Goal: Transaction & Acquisition: Purchase product/service

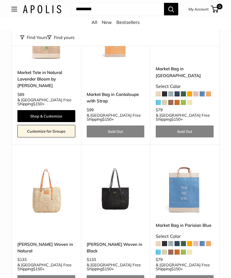
scroll to position [2374, 0]
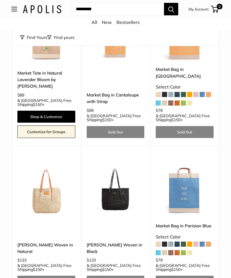
click at [196, 242] on span at bounding box center [195, 244] width 5 height 5
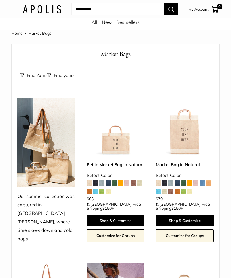
scroll to position [2392, 0]
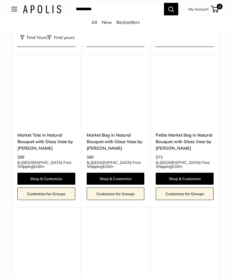
scroll to position [980, 0]
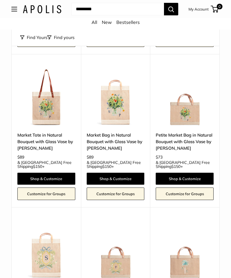
click at [186, 132] on link "Petite Market Bag in Natural Bouquet with Glass Vase by Amy Logsdon" at bounding box center [185, 142] width 58 height 20
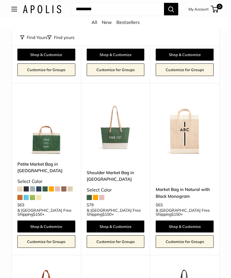
scroll to position [1258, 0]
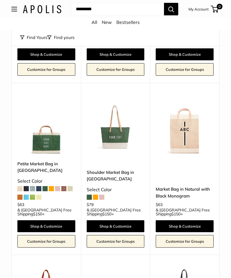
click at [117, 221] on link "Shop & Customize" at bounding box center [116, 227] width 58 height 12
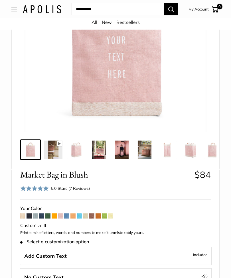
scroll to position [109, 0]
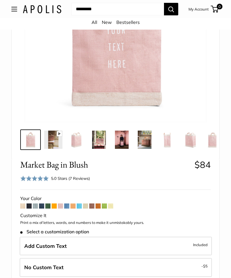
click at [62, 205] on span at bounding box center [60, 206] width 5 height 5
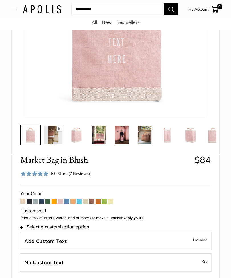
scroll to position [137, 0]
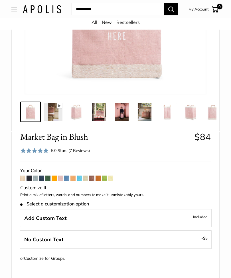
click at [94, 178] on span at bounding box center [91, 178] width 5 height 5
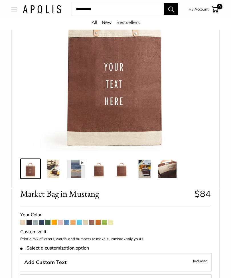
scroll to position [105, 0]
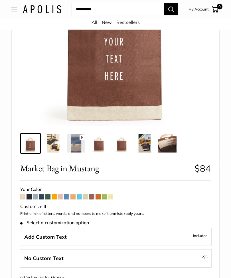
click at [62, 197] on span at bounding box center [60, 197] width 5 height 5
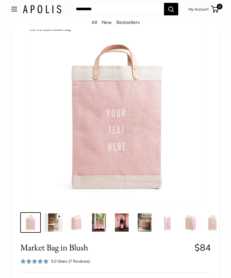
scroll to position [46, 0]
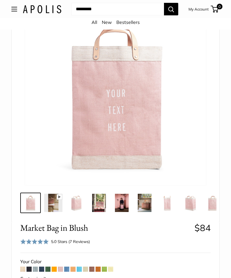
click at [124, 205] on img at bounding box center [122, 203] width 18 height 18
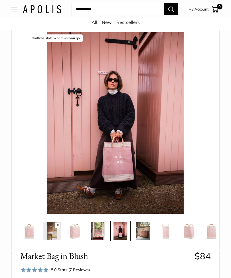
scroll to position [0, 0]
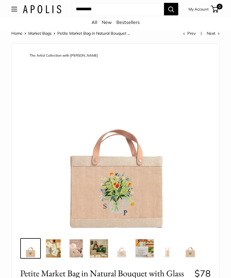
click at [100, 248] on img at bounding box center [99, 249] width 18 height 18
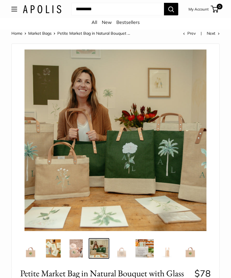
click at [100, 162] on img at bounding box center [116, 141] width 182 height 182
click at [83, 183] on img at bounding box center [116, 141] width 182 height 182
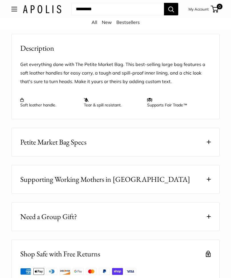
click at [207, 144] on span at bounding box center [209, 142] width 4 height 4
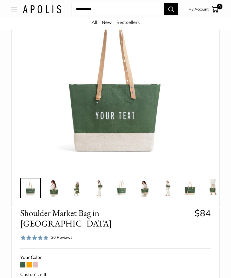
scroll to position [85, 0]
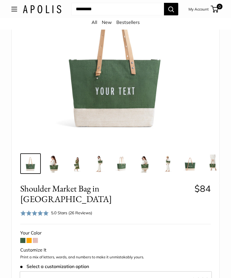
click at [58, 163] on img at bounding box center [53, 164] width 18 height 18
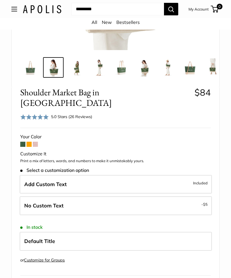
scroll to position [184, 0]
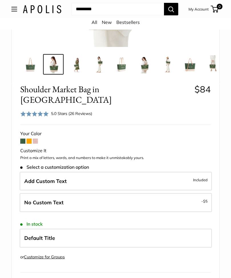
click at [36, 139] on span at bounding box center [35, 141] width 5 height 5
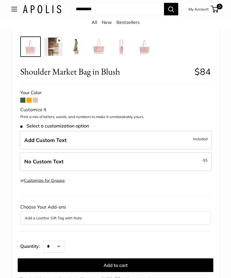
scroll to position [230, 0]
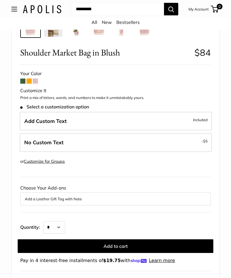
click at [77, 119] on label "Add Custom Text Included" at bounding box center [116, 121] width 192 height 19
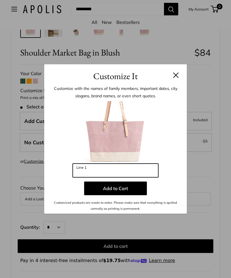
click at [90, 177] on input "Line 1" at bounding box center [115, 171] width 85 height 14
type input "**********"
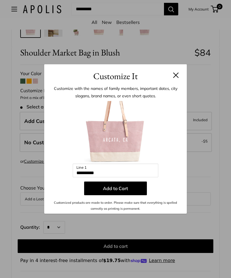
click at [124, 195] on button "Add to Cart" at bounding box center [115, 189] width 63 height 14
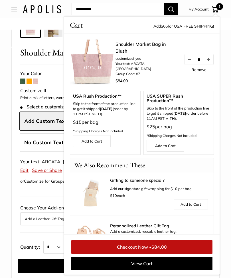
click at [115, 140] on div "USA Rush Production™ Skip to the front of the production line to get it shipped…" at bounding box center [105, 120] width 64 height 53
click at [49, 145] on label "No Custom Text - $5" at bounding box center [116, 142] width 192 height 19
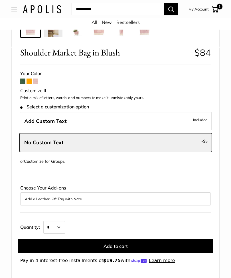
click at [134, 121] on label "Add Custom Text Included" at bounding box center [116, 121] width 192 height 19
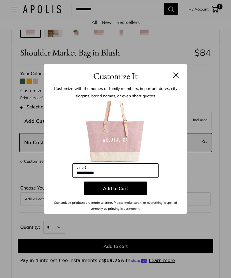
click at [133, 177] on input "**********" at bounding box center [115, 171] width 85 height 14
click at [126, 195] on button "Add to Cart" at bounding box center [115, 189] width 63 height 14
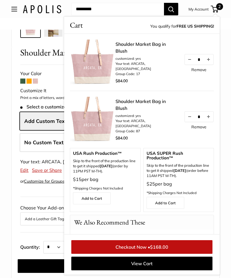
click at [112, 138] on img at bounding box center [93, 120] width 46 height 46
click at [198, 72] on link "Remove" at bounding box center [198, 70] width 15 height 4
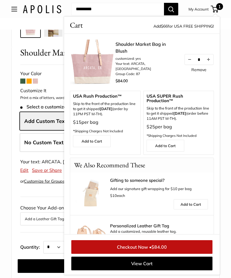
click at [43, 141] on span "No Custom Text" at bounding box center [43, 142] width 39 height 7
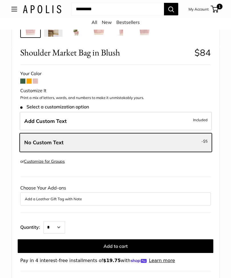
click at [49, 121] on span "Add Custom Text" at bounding box center [45, 121] width 42 height 7
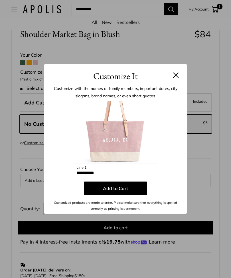
scroll to position [248, 0]
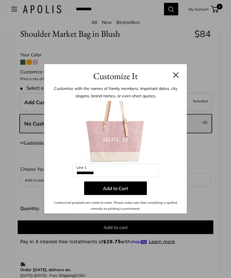
click at [182, 80] on header "Customize It" at bounding box center [115, 73] width 142 height 19
click at [176, 80] on h3 "Customize It" at bounding box center [115, 76] width 125 height 13
click at [176, 78] on button at bounding box center [176, 75] width 6 height 6
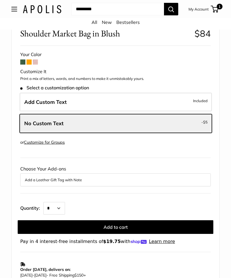
click at [98, 120] on label "No Custom Text - $5" at bounding box center [116, 123] width 192 height 19
click at [63, 123] on label "No Custom Text - $5" at bounding box center [116, 123] width 192 height 19
click at [87, 121] on label "No Custom Text - $5" at bounding box center [116, 123] width 192 height 19
click at [204, 122] on span "$5" at bounding box center [205, 122] width 5 height 5
click at [185, 100] on label "Add Custom Text Included" at bounding box center [116, 102] width 192 height 19
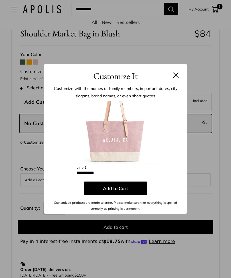
click at [173, 78] on button at bounding box center [176, 75] width 6 height 6
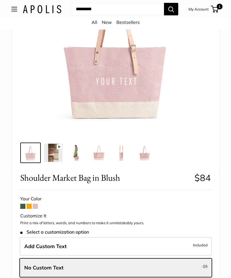
scroll to position [104, 0]
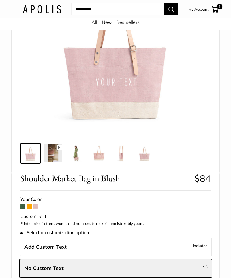
click at [80, 152] on img at bounding box center [76, 153] width 18 height 18
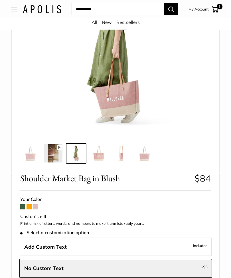
click at [98, 155] on img at bounding box center [99, 153] width 18 height 18
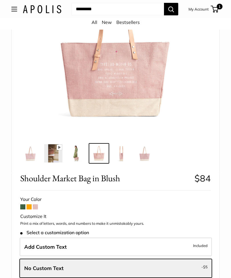
click at [127, 154] on img at bounding box center [122, 153] width 18 height 18
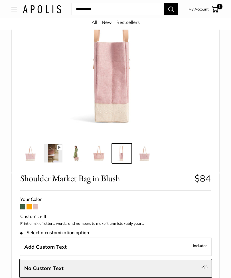
click at [144, 150] on img at bounding box center [144, 153] width 18 height 18
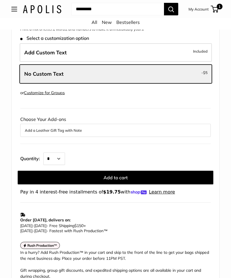
scroll to position [298, 0]
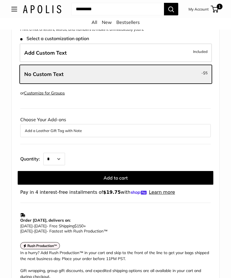
click at [146, 128] on button "Add a Leather Gift Tag with Note" at bounding box center [115, 131] width 181 height 7
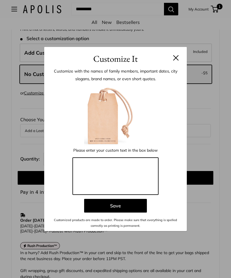
click at [142, 180] on textarea at bounding box center [115, 176] width 85 height 37
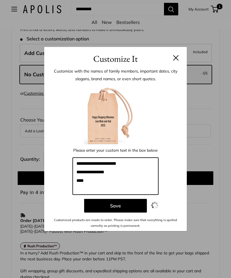
type textarea "**********"
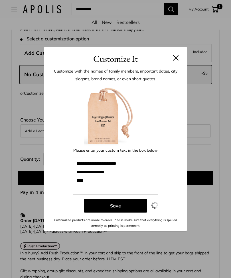
click at [129, 213] on button "Save" at bounding box center [115, 206] width 63 height 14
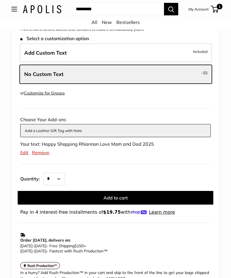
scroll to position [298, 0]
click at [162, 192] on button "Add to cart" at bounding box center [115, 198] width 195 height 14
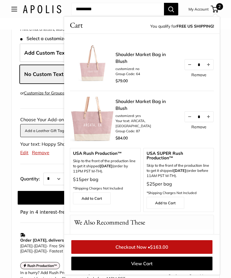
click at [203, 76] on link "Remove" at bounding box center [198, 75] width 15 height 4
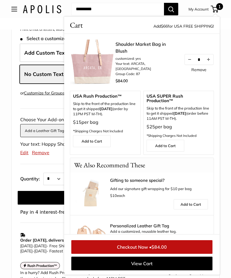
click at [180, 242] on link "Customize Monogram" at bounding box center [189, 245] width 37 height 7
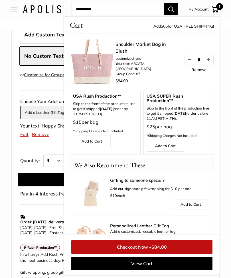
click at [9, 26] on div "All New Bestsellers" at bounding box center [115, 23] width 231 height 11
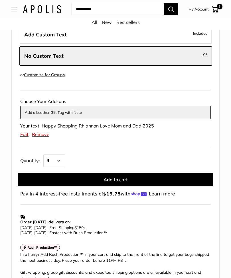
click at [129, 24] on link "Bestsellers" at bounding box center [127, 22] width 23 height 6
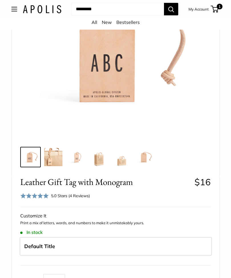
scroll to position [74, 0]
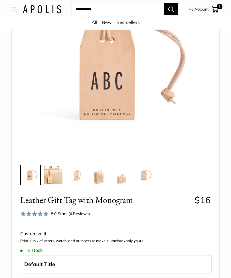
click at [120, 258] on label "Default Title" at bounding box center [116, 264] width 192 height 19
click at [78, 261] on label "Default Title" at bounding box center [116, 264] width 192 height 19
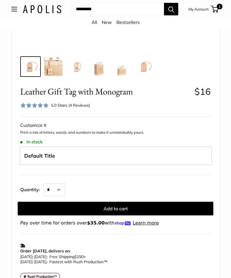
scroll to position [180, 0]
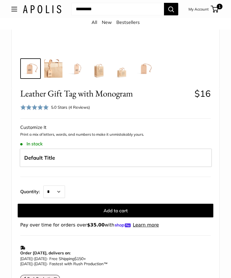
click at [52, 160] on span "Default Title" at bounding box center [39, 158] width 31 height 7
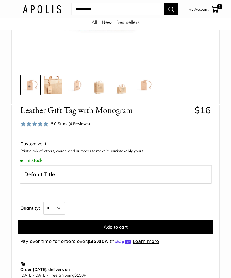
scroll to position [161, 0]
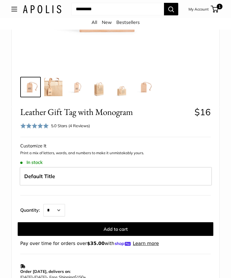
click at [42, 176] on span "Default Title" at bounding box center [39, 177] width 31 height 7
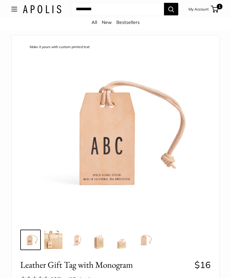
scroll to position [0, 0]
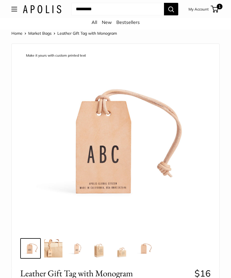
click at [107, 162] on img at bounding box center [112, 141] width 182 height 182
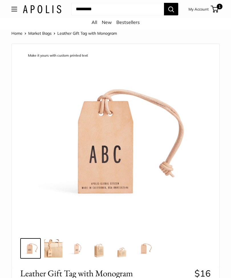
scroll to position [268, 0]
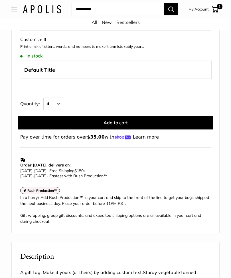
click at [147, 68] on label "Default Title" at bounding box center [116, 70] width 192 height 19
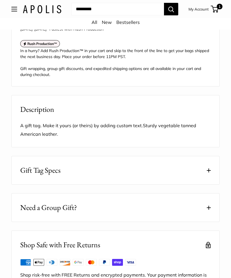
scroll to position [415, 0]
click at [204, 177] on button "Gift Tag Specs" at bounding box center [115, 171] width 207 height 28
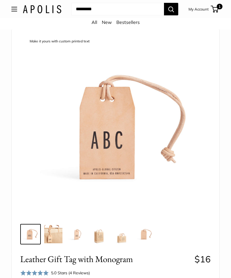
scroll to position [0, 0]
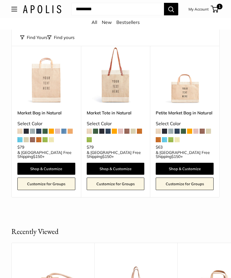
click at [195, 131] on span at bounding box center [195, 131] width 5 height 5
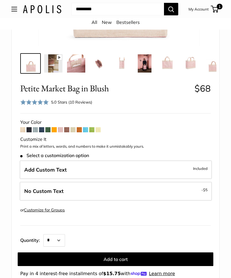
scroll to position [189, 0]
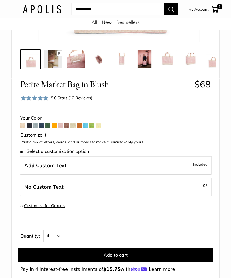
click at [191, 163] on label "Add Custom Text Included" at bounding box center [116, 165] width 192 height 19
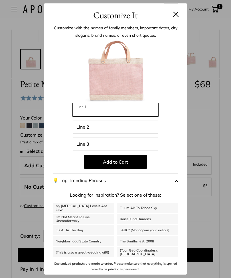
click at [132, 117] on input "Line 1" at bounding box center [115, 110] width 85 height 14
type input "**********"
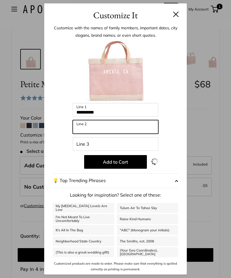
click at [103, 134] on input "Line 2" at bounding box center [115, 127] width 85 height 14
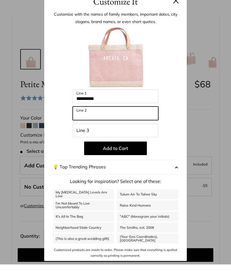
scroll to position [176, 0]
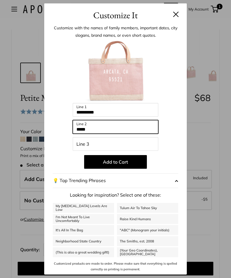
type input "*****"
click at [120, 169] on button "Add to Cart" at bounding box center [115, 162] width 63 height 14
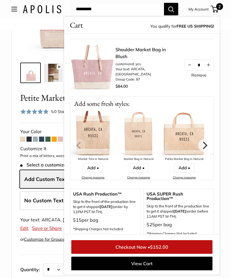
scroll to position [53, 0]
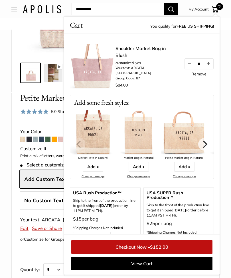
click at [53, 203] on label "No Custom Text - $5" at bounding box center [116, 200] width 192 height 19
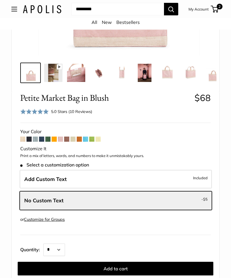
click at [17, 10] on button "Open menu" at bounding box center [14, 9] width 6 height 5
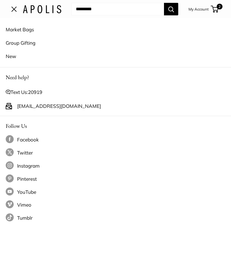
click at [26, 30] on link "Market Bags" at bounding box center [115, 29] width 219 height 13
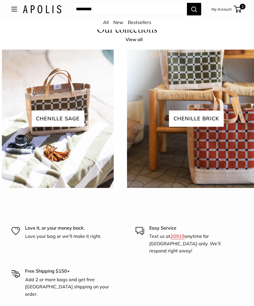
scroll to position [1041, 0]
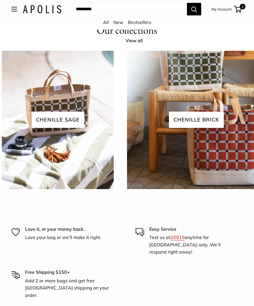
click at [237, 8] on span "2" at bounding box center [237, 9] width 8 height 7
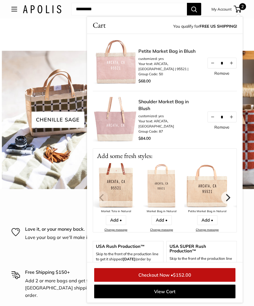
click at [175, 292] on link "View Cart" at bounding box center [164, 291] width 141 height 14
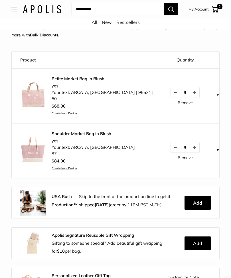
click at [177, 158] on link "Remove" at bounding box center [184, 158] width 15 height 4
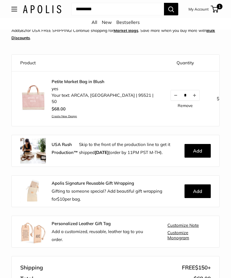
click at [176, 234] on link "Customize Monogram" at bounding box center [188, 235] width 43 height 10
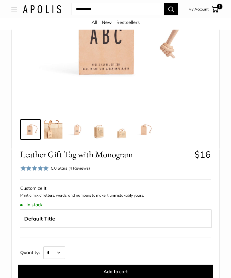
scroll to position [133, 0]
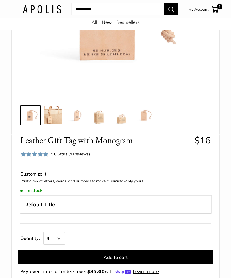
click at [142, 202] on label "Default Title" at bounding box center [116, 204] width 192 height 19
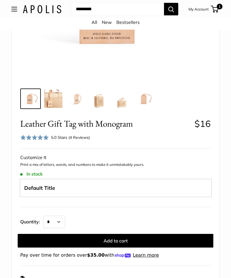
scroll to position [204, 0]
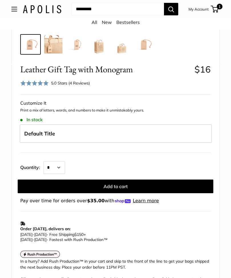
click at [144, 183] on button "Add to cart" at bounding box center [115, 187] width 195 height 14
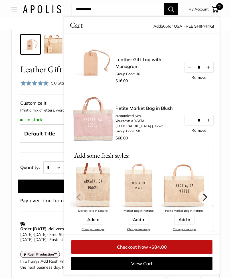
click at [131, 66] on link "Leather Gift Tag with Monogram" at bounding box center [146, 63] width 63 height 14
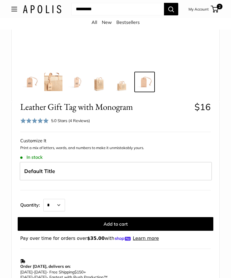
scroll to position [167, 0]
click at [136, 172] on label "Default Title" at bounding box center [116, 171] width 192 height 19
click at [190, 167] on label "Default Title" at bounding box center [116, 171] width 192 height 19
click at [58, 173] on label "Default Title" at bounding box center [116, 171] width 192 height 19
click at [46, 173] on span "Default Title" at bounding box center [39, 171] width 31 height 7
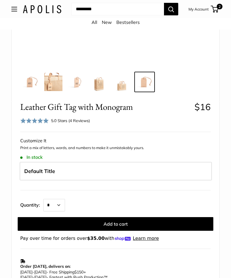
click at [46, 171] on span "Default Title" at bounding box center [39, 171] width 31 height 7
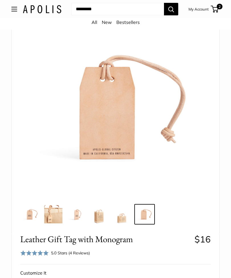
scroll to position [0, 0]
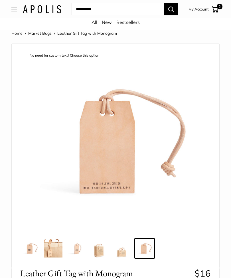
click at [217, 9] on span "2" at bounding box center [220, 7] width 6 height 6
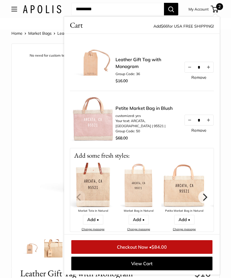
click at [201, 79] on link "Remove" at bounding box center [198, 78] width 15 height 4
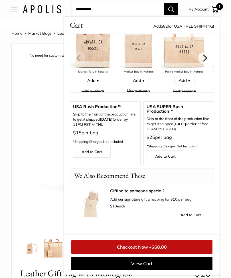
scroll to position [109, 0]
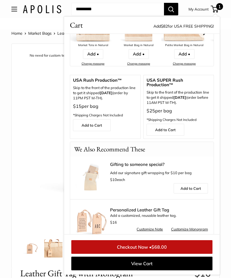
click at [149, 226] on link "Customize Note" at bounding box center [149, 229] width 26 height 7
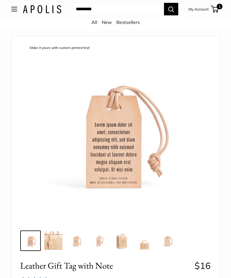
click at [136, 183] on img at bounding box center [116, 133] width 182 height 182
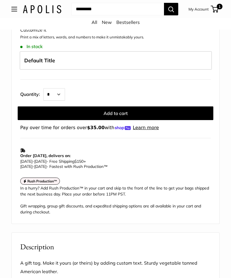
scroll to position [278, 0]
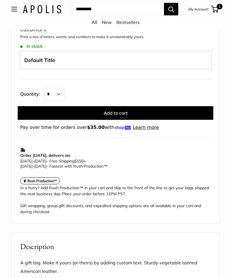
click at [35, 62] on span "Default Title" at bounding box center [39, 60] width 31 height 7
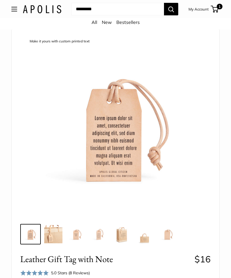
scroll to position [0, 0]
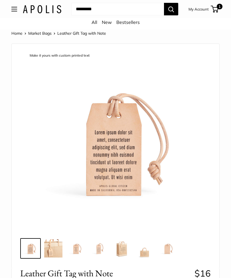
click at [47, 55] on div "Make it yours with custom printed text" at bounding box center [60, 56] width 66 height 8
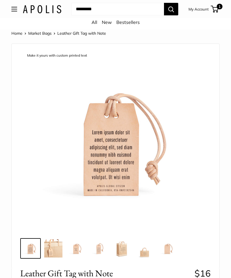
click at [81, 55] on div "Make it yours with custom printed text" at bounding box center [57, 56] width 66 height 8
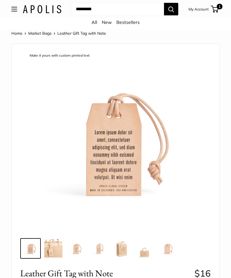
click at [217, 11] on span "1" at bounding box center [215, 9] width 8 height 7
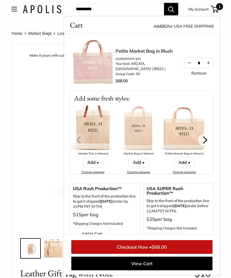
click at [115, 54] on link "Petite Market Bag in Blush" at bounding box center [146, 51] width 63 height 7
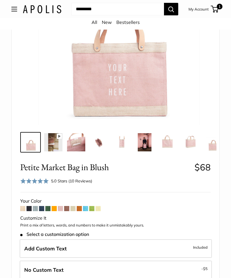
scroll to position [106, 0]
click at [145, 142] on img at bounding box center [144, 143] width 18 height 18
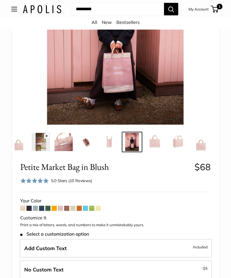
scroll to position [107, 0]
click at [41, 145] on img at bounding box center [41, 142] width 18 height 18
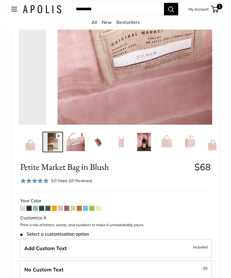
scroll to position [0, 0]
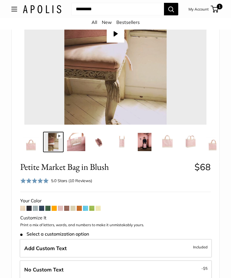
click at [61, 136] on icon at bounding box center [59, 136] width 5 height 5
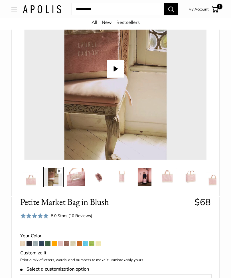
scroll to position [48, 0]
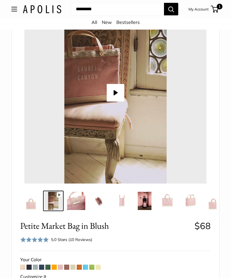
click at [114, 91] on button "Play" at bounding box center [116, 93] width 18 height 18
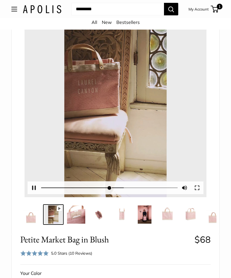
scroll to position [24, 0]
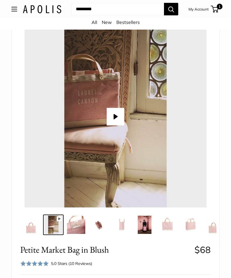
click at [168, 225] on img at bounding box center [167, 225] width 18 height 18
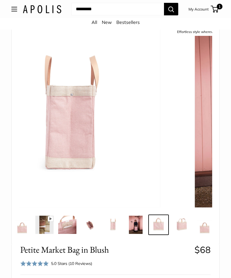
click at [189, 226] on img at bounding box center [181, 225] width 18 height 18
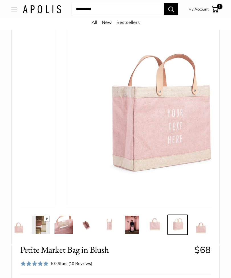
scroll to position [0, 13]
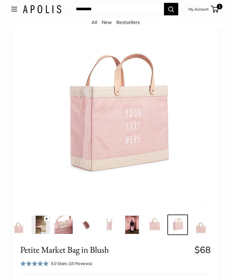
click at [201, 229] on img at bounding box center [200, 225] width 18 height 18
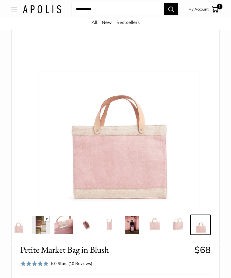
click at [174, 225] on img at bounding box center [177, 225] width 18 height 18
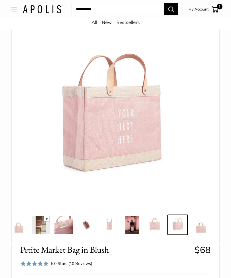
click at [153, 225] on img at bounding box center [155, 225] width 18 height 18
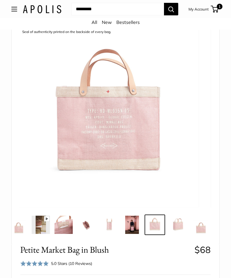
click at [131, 227] on img at bounding box center [132, 225] width 18 height 18
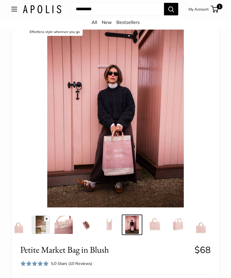
click at [111, 226] on img at bounding box center [109, 225] width 18 height 18
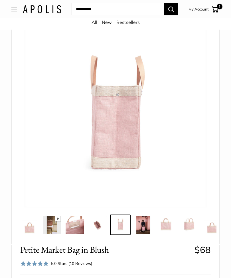
click at [99, 227] on img at bounding box center [97, 225] width 18 height 18
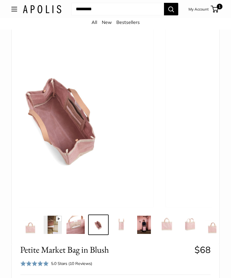
scroll to position [0, 0]
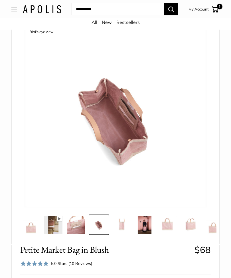
click at [77, 226] on img at bounding box center [76, 225] width 18 height 18
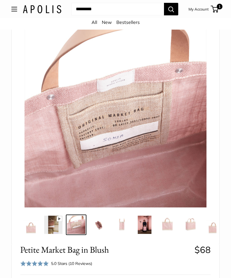
click at [54, 224] on img at bounding box center [53, 225] width 18 height 18
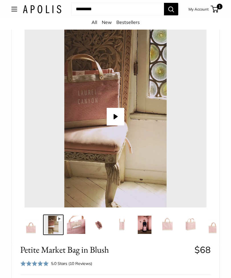
click at [114, 124] on button "Play" at bounding box center [116, 117] width 18 height 18
type input "*"
click at [217, 6] on span "1" at bounding box center [220, 7] width 6 height 6
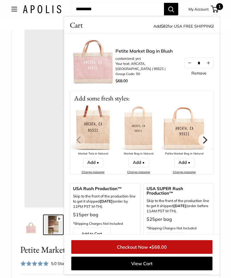
click at [91, 131] on img at bounding box center [93, 129] width 46 height 46
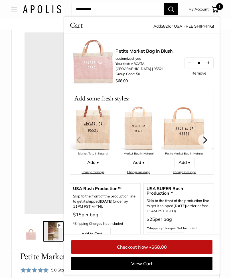
scroll to position [18, 0]
click at [95, 164] on link "Add •" at bounding box center [93, 163] width 20 height 10
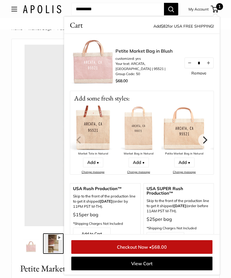
scroll to position [5, 0]
click at [98, 132] on img at bounding box center [93, 129] width 46 height 46
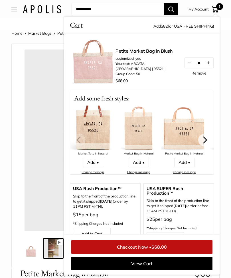
click at [91, 172] on link "Change message" at bounding box center [92, 172] width 23 height 4
click at [96, 170] on link "Change message" at bounding box center [92, 172] width 23 height 4
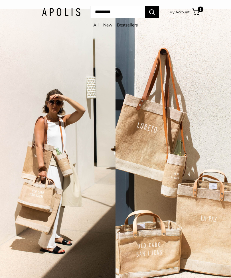
click at [203, 9] on span "1" at bounding box center [200, 10] width 6 height 6
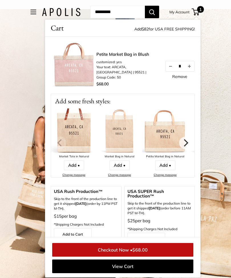
click at [187, 145] on icon "Next" at bounding box center [184, 142] width 7 height 7
click at [189, 144] on icon "Next" at bounding box center [184, 142] width 7 height 7
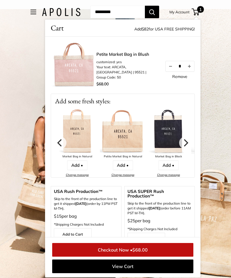
click at [189, 143] on icon "Next" at bounding box center [184, 142] width 7 height 7
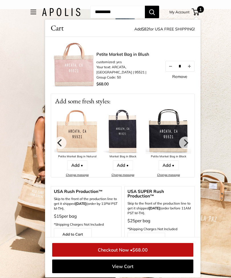
click at [189, 142] on icon "Next" at bounding box center [184, 142] width 7 height 7
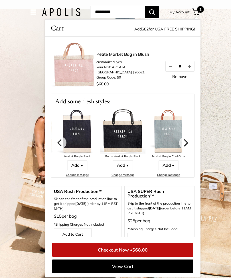
click at [189, 144] on icon "Next" at bounding box center [184, 142] width 7 height 7
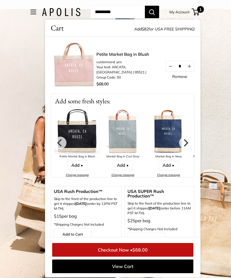
click at [188, 142] on icon "Next" at bounding box center [184, 142] width 7 height 7
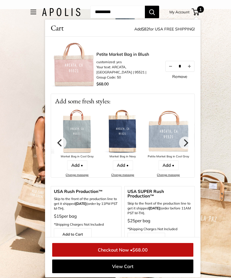
click at [188, 143] on icon "Next" at bounding box center [184, 142] width 7 height 7
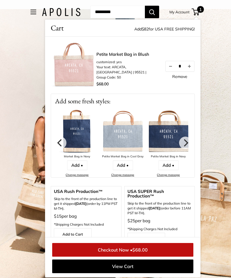
click at [189, 140] on icon "Next" at bounding box center [184, 142] width 7 height 7
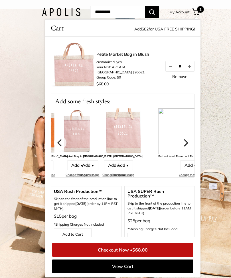
click at [127, 164] on link "Add •" at bounding box center [123, 166] width 20 height 10
click at [130, 166] on link "Add •" at bounding box center [123, 166] width 20 height 10
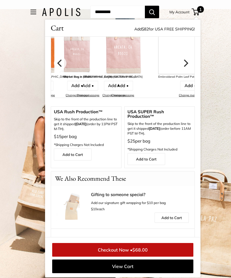
scroll to position [70, 0]
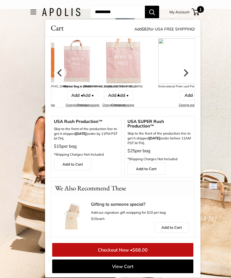
click at [133, 72] on img at bounding box center [123, 61] width 46 height 46
click at [131, 97] on link "Add •" at bounding box center [123, 96] width 20 height 10
click at [203, 11] on span "1" at bounding box center [200, 9] width 7 height 7
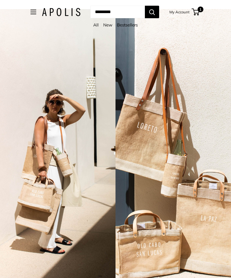
click at [199, 13] on span "1" at bounding box center [195, 12] width 8 height 7
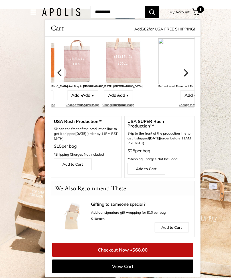
click at [134, 273] on link "View Cart" at bounding box center [122, 267] width 141 height 14
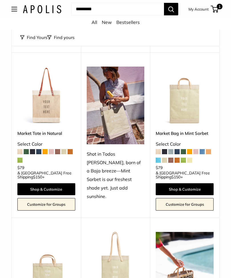
scroll to position [197, 0]
click at [46, 110] on img at bounding box center [46, 96] width 58 height 58
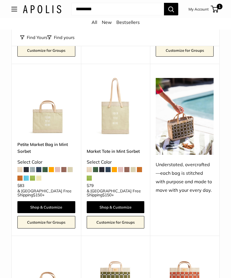
scroll to position [362, 0]
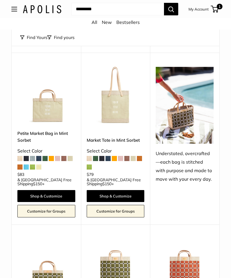
click at [198, 111] on img at bounding box center [185, 105] width 58 height 77
click at [188, 150] on div "Understated, overcrafted—each bag is stitched with purpose and made to move wit…" at bounding box center [185, 167] width 58 height 34
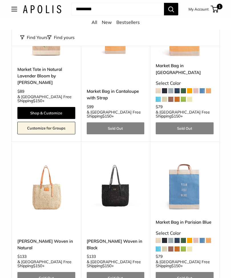
scroll to position [2379, 0]
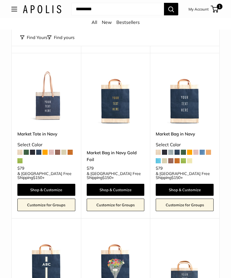
scroll to position [325, 0]
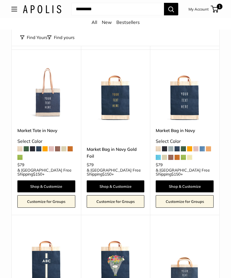
click at [53, 146] on span at bounding box center [51, 148] width 5 height 5
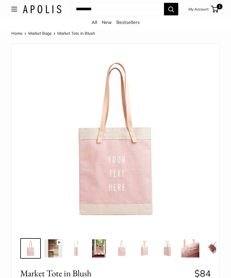
click at [100, 245] on img at bounding box center [99, 249] width 18 height 18
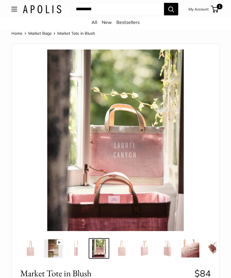
click at [187, 249] on img at bounding box center [190, 249] width 18 height 18
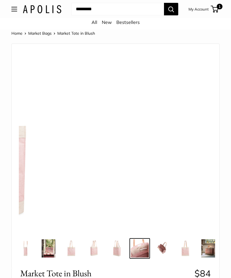
scroll to position [0, 58]
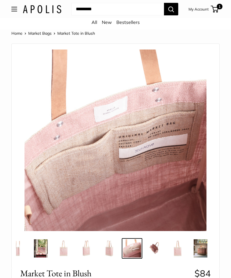
click at [153, 249] on img at bounding box center [155, 249] width 18 height 18
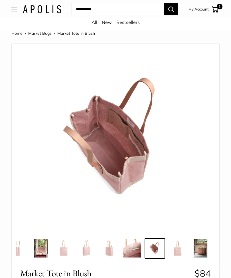
click at [177, 250] on img at bounding box center [177, 249] width 18 height 18
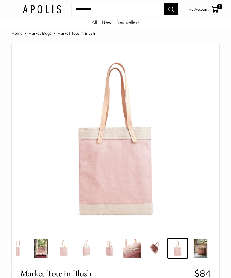
click at [199, 250] on img at bounding box center [200, 249] width 18 height 18
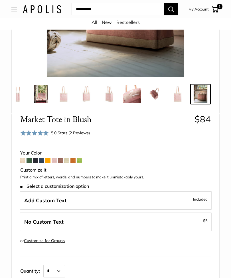
scroll to position [154, 0]
click at [137, 200] on label "Add Custom Text Included" at bounding box center [116, 200] width 192 height 19
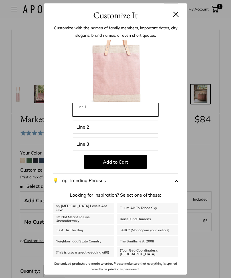
click at [126, 117] on input "Line 1" at bounding box center [115, 110] width 85 height 14
type input "**********"
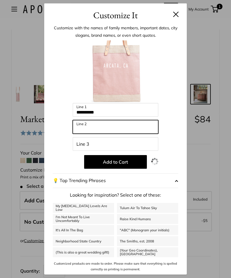
click at [106, 134] on input "Line 2" at bounding box center [115, 127] width 85 height 14
type input "*****"
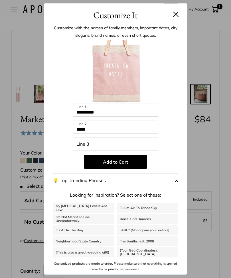
click at [121, 169] on button "Add to Cart" at bounding box center [115, 162] width 63 height 14
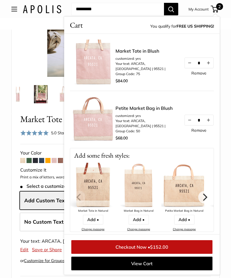
click at [178, 271] on link "View Cart" at bounding box center [141, 264] width 141 height 14
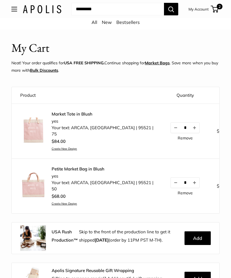
click at [177, 194] on link "Remove" at bounding box center [184, 193] width 15 height 4
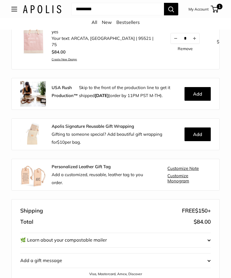
scroll to position [92, 0]
click at [191, 169] on link "Customize Note" at bounding box center [182, 168] width 31 height 5
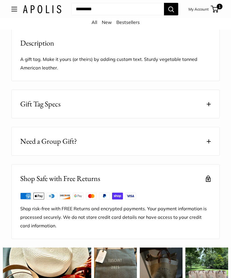
scroll to position [481, 0]
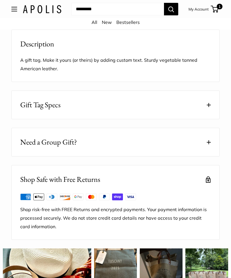
click at [174, 109] on button "Gift Tag Specs" at bounding box center [115, 105] width 207 height 28
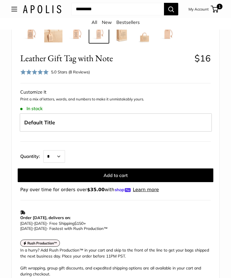
scroll to position [208, 0]
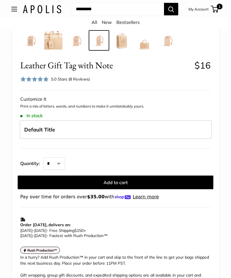
click at [127, 128] on label "Default Title" at bounding box center [116, 130] width 192 height 19
click at [121, 186] on button "Add to cart" at bounding box center [115, 183] width 195 height 14
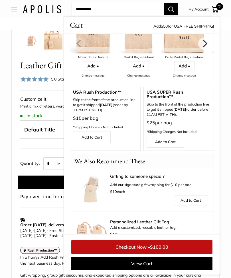
scroll to position [166, 0]
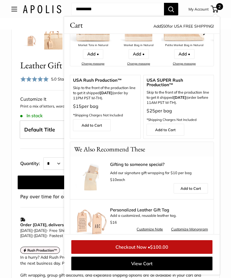
click at [138, 271] on link "View Cart" at bounding box center [141, 264] width 141 height 14
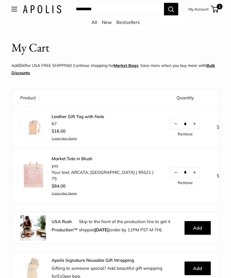
scroll to position [9, 0]
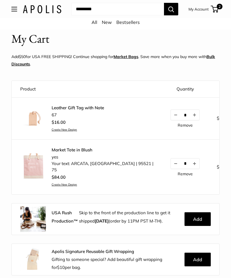
click at [68, 130] on link "Create New Design" at bounding box center [78, 130] width 52 height 4
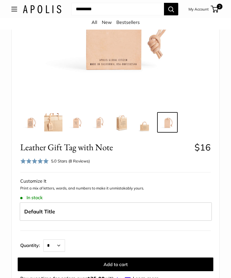
scroll to position [137, 0]
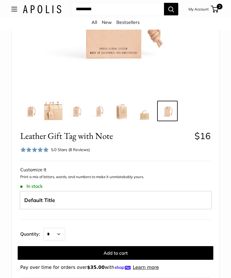
click at [101, 203] on label "Default Title" at bounding box center [116, 200] width 192 height 19
click at [96, 205] on label "Default Title" at bounding box center [116, 200] width 192 height 19
click at [122, 177] on p "Print a mix of letters, words, and numbers to make it unmistakably yours." at bounding box center [115, 178] width 190 height 6
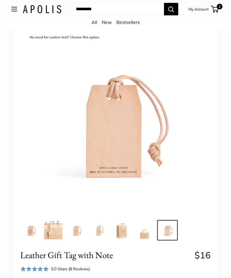
scroll to position [19, 0]
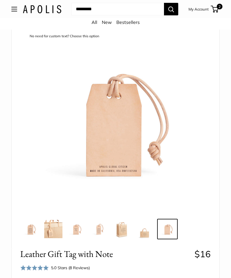
click at [216, 7] on span "2" at bounding box center [215, 9] width 8 height 7
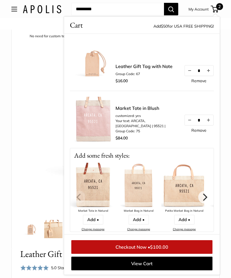
click at [203, 83] on link "Remove" at bounding box center [198, 81] width 15 height 4
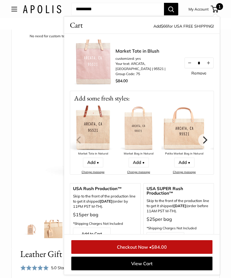
click at [144, 254] on link "Checkout Now • $84.00" at bounding box center [141, 247] width 141 height 14
